Goal: Obtain resource: Obtain resource

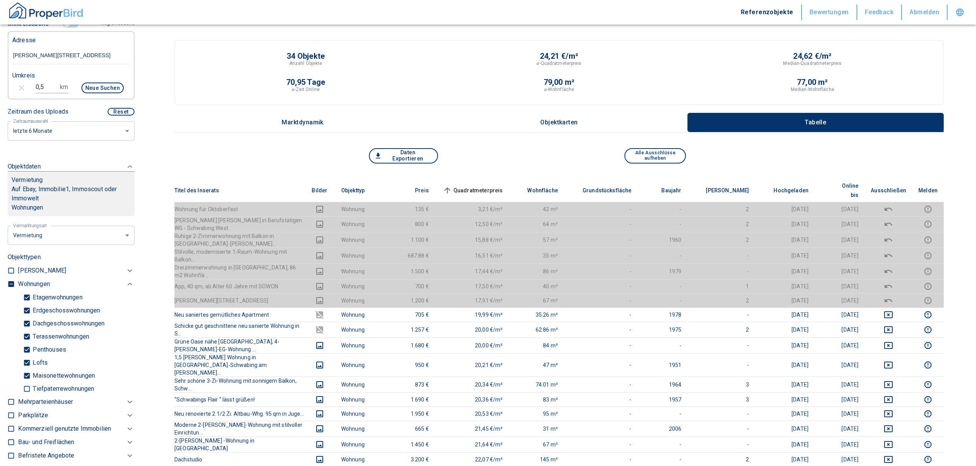
scroll to position [0, 25]
drag, startPoint x: 14, startPoint y: 61, endPoint x: 292, endPoint y: 53, distance: 278.2
paste input "[GEOGRAPHIC_DATA] | [PERSON_NAME][STREET_ADDRESS]"
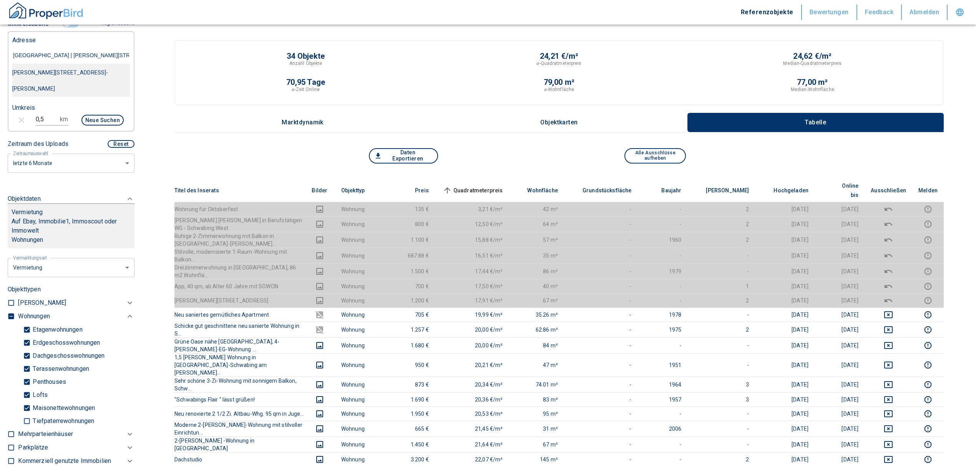
click at [60, 78] on div "[PERSON_NAME][STREET_ADDRESS]-[PERSON_NAME]" at bounding box center [71, 81] width 118 height 32
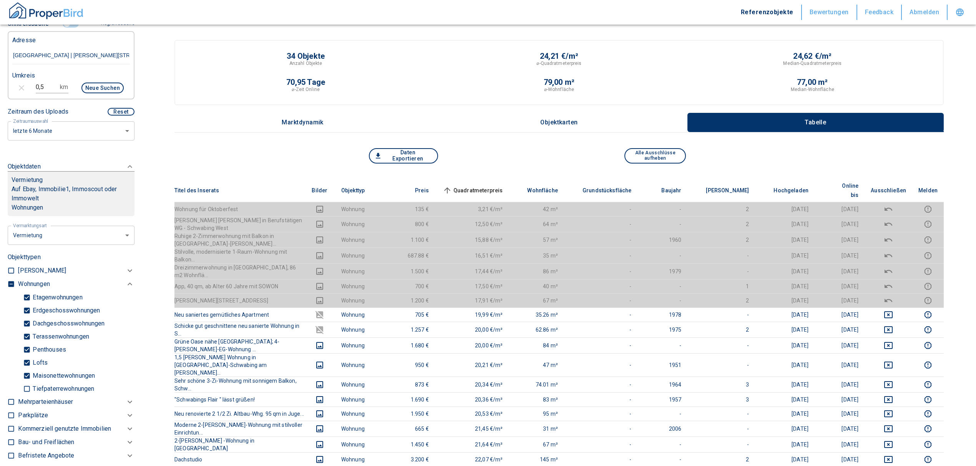
type input "[PERSON_NAME][STREET_ADDRESS]-[PERSON_NAME]"
type input "2020"
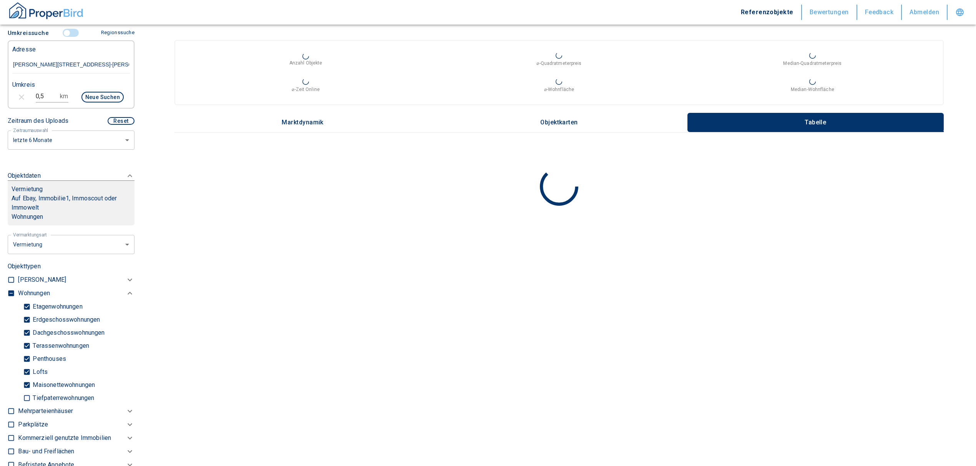
type input "[PERSON_NAME][STREET_ADDRESS]-[PERSON_NAME]"
drag, startPoint x: 48, startPoint y: 94, endPoint x: 18, endPoint y: 94, distance: 29.6
click at [18, 94] on div "0,5 km Neue Suchen" at bounding box center [65, 98] width 118 height 18
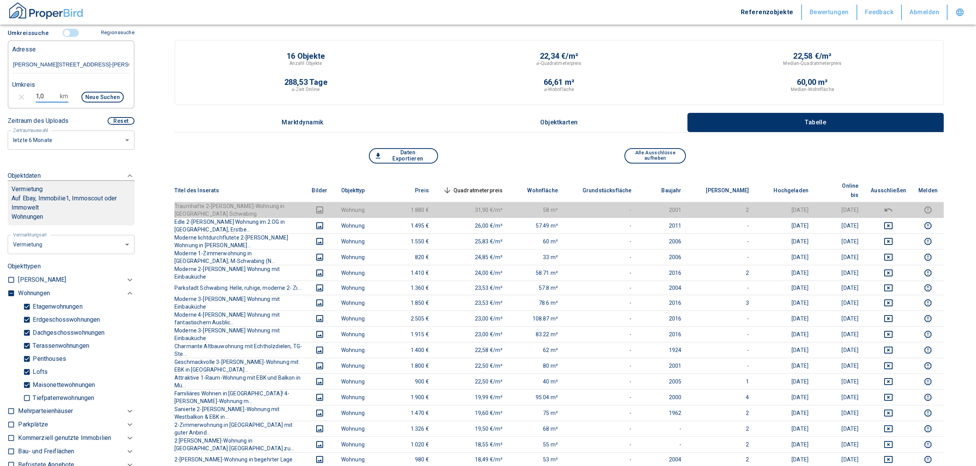
type input "1,0"
click at [85, 94] on button "Neue Suchen" at bounding box center [102, 97] width 42 height 11
type input "2020"
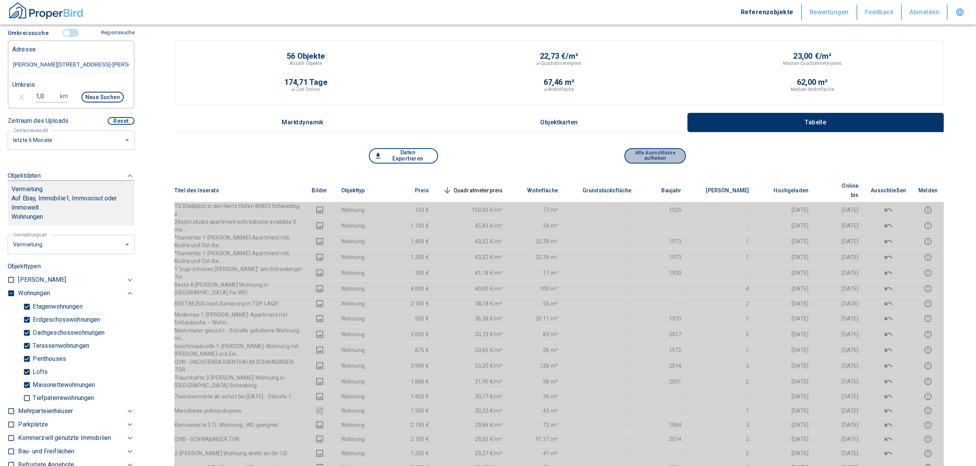
click at [667, 156] on button "Alle Ausschlüsse aufheben" at bounding box center [654, 155] width 61 height 15
click at [503, 186] on span "Quadratmeterpreis sorted descending" at bounding box center [472, 190] width 62 height 9
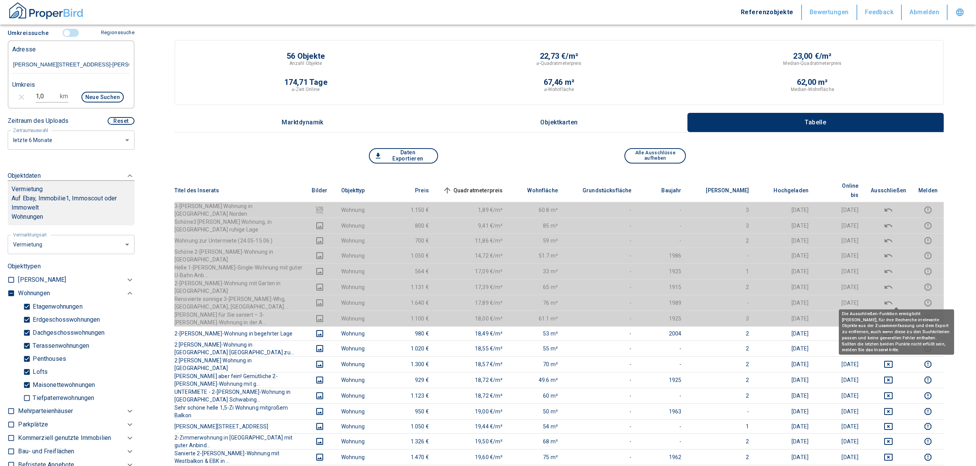
click at [893, 314] on icon "deselect this listing" at bounding box center [887, 318] width 9 height 9
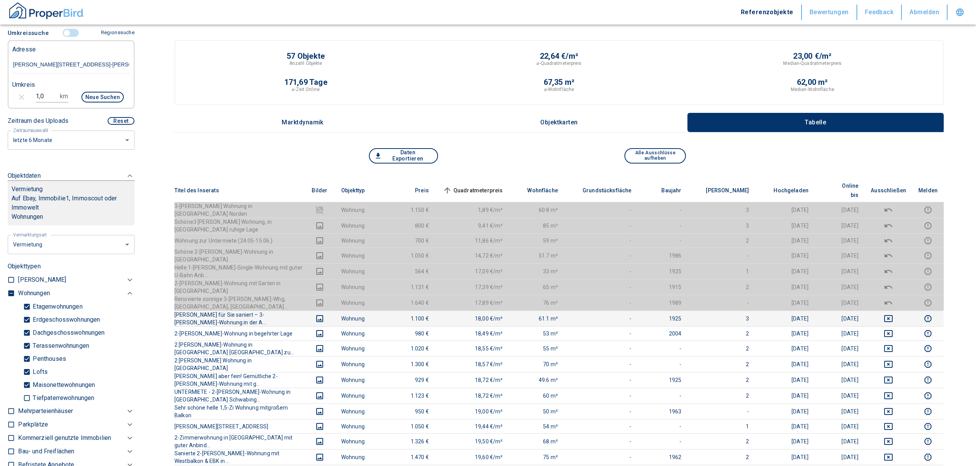
click at [897, 295] on td at bounding box center [888, 303] width 48 height 16
click at [893, 298] on icon "deselect this listing" at bounding box center [887, 302] width 9 height 9
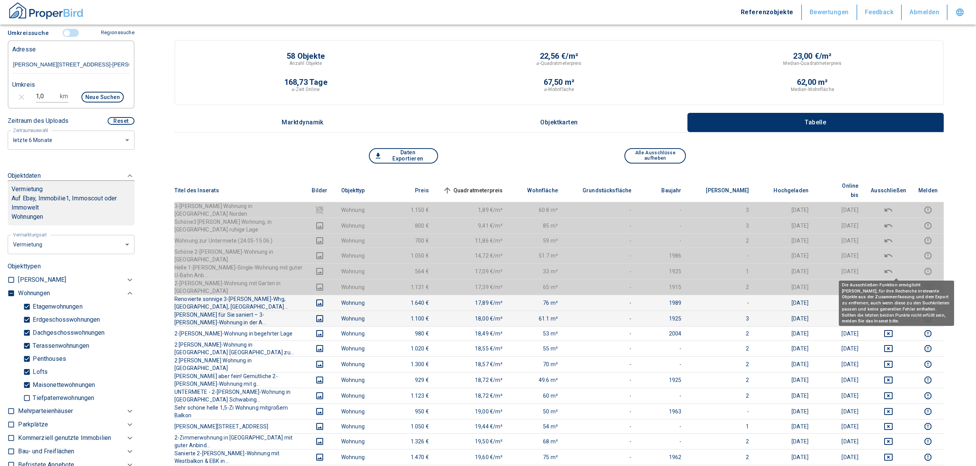
click at [893, 283] on icon "deselect this listing" at bounding box center [887, 287] width 9 height 9
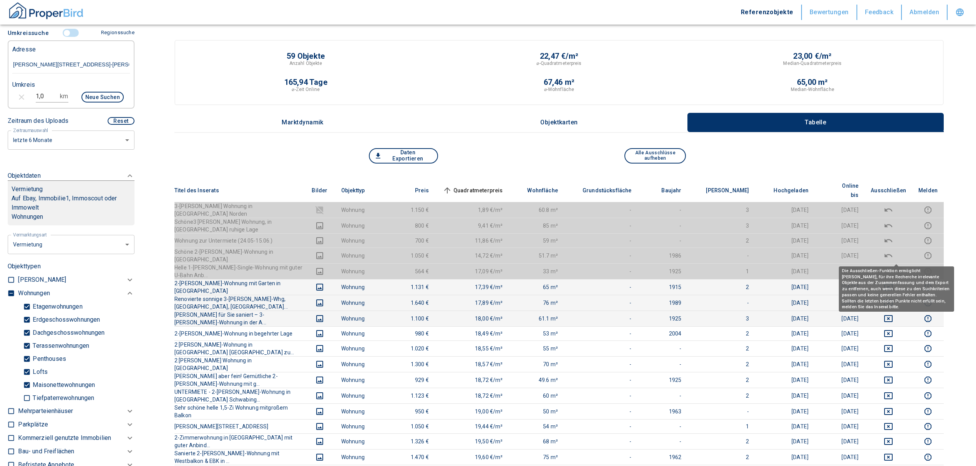
click at [893, 267] on icon "deselect this listing" at bounding box center [887, 271] width 9 height 9
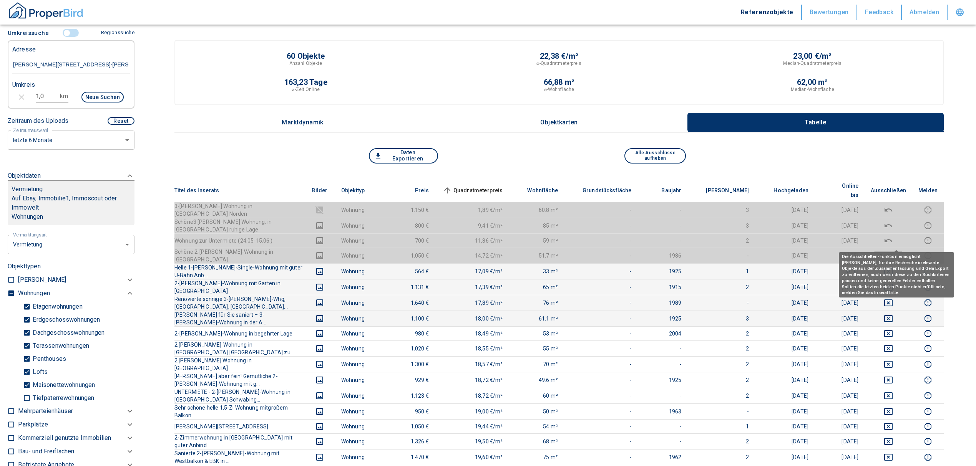
drag, startPoint x: 895, startPoint y: 239, endPoint x: 895, endPoint y: 227, distance: 11.9
click at [893, 251] on icon "deselect this listing" at bounding box center [887, 255] width 9 height 9
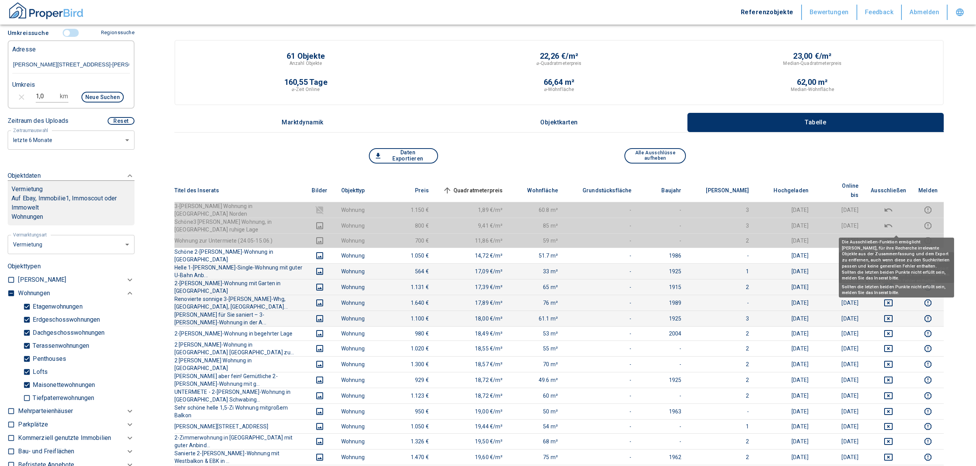
drag, startPoint x: 895, startPoint y: 225, endPoint x: 896, endPoint y: 217, distance: 7.3
click at [893, 236] on icon "deselect this listing" at bounding box center [887, 240] width 9 height 9
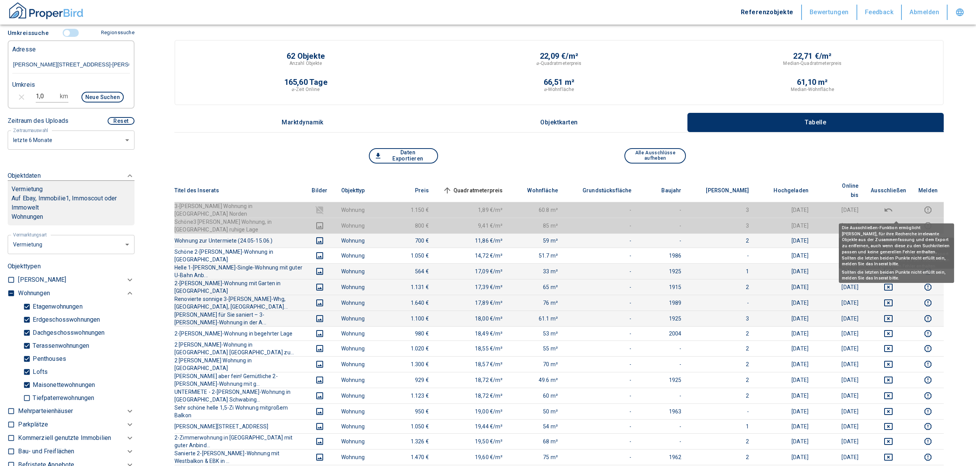
click at [893, 221] on icon "deselect this listing" at bounding box center [887, 225] width 9 height 9
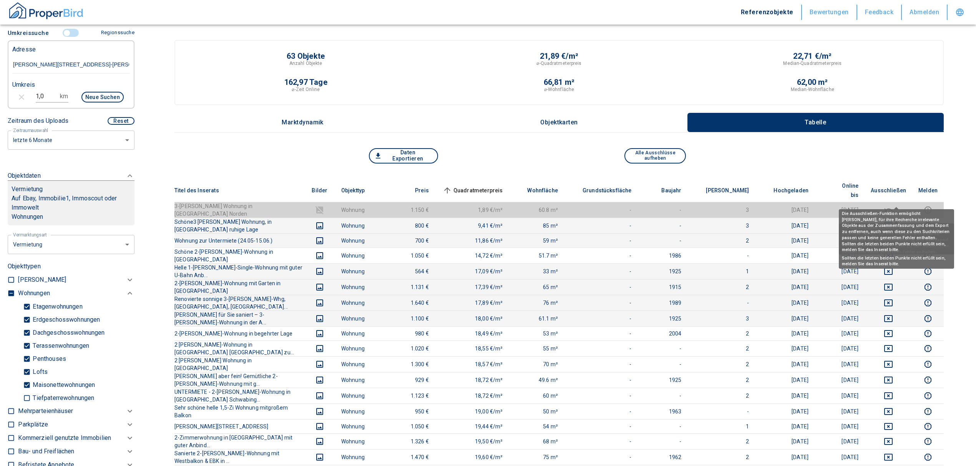
click at [893, 205] on icon "deselect this listing" at bounding box center [887, 209] width 9 height 9
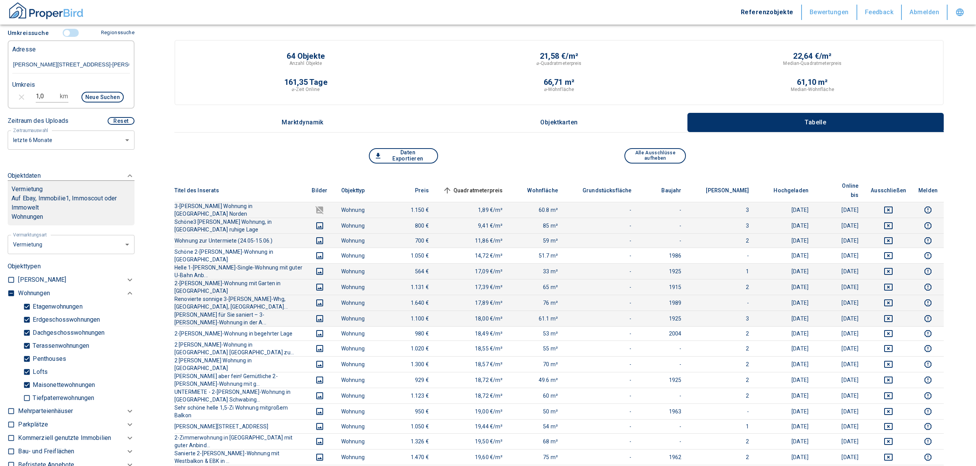
click at [393, 156] on button "Daten Exportieren" at bounding box center [403, 155] width 69 height 15
